Goal: Check status: Check status

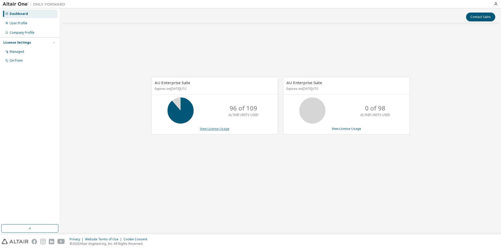
click at [216, 128] on link "View License Usage" at bounding box center [214, 128] width 29 height 4
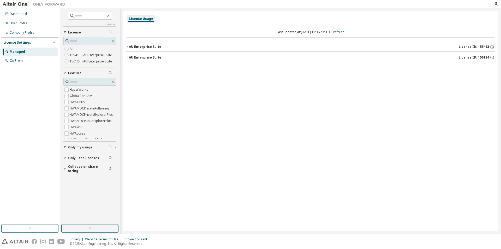
click at [127, 47] on icon "button" at bounding box center [127, 46] width 3 height 3
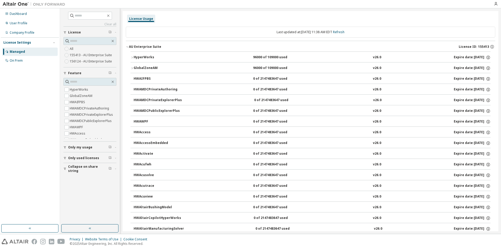
click at [132, 56] on icon "button" at bounding box center [132, 57] width 3 height 3
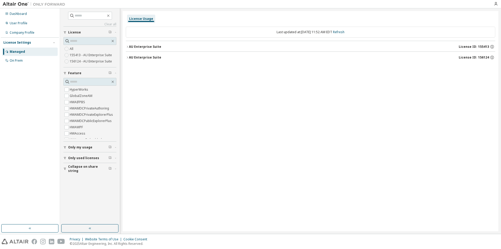
click at [127, 46] on icon "button" at bounding box center [127, 46] width 3 height 3
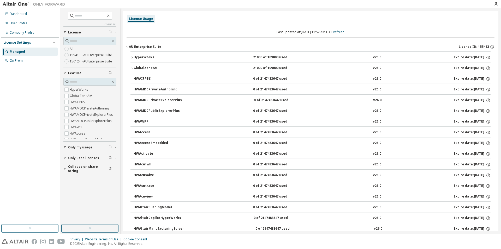
click at [132, 56] on icon "button" at bounding box center [132, 57] width 3 height 3
